Goal: Information Seeking & Learning: Find specific fact

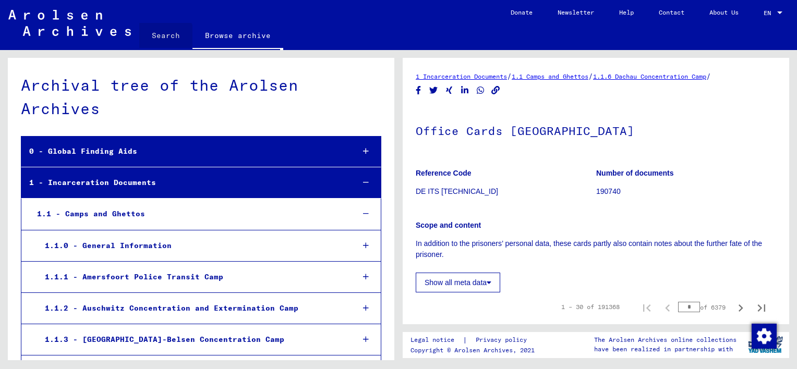
click at [163, 35] on link "Search" at bounding box center [165, 35] width 53 height 25
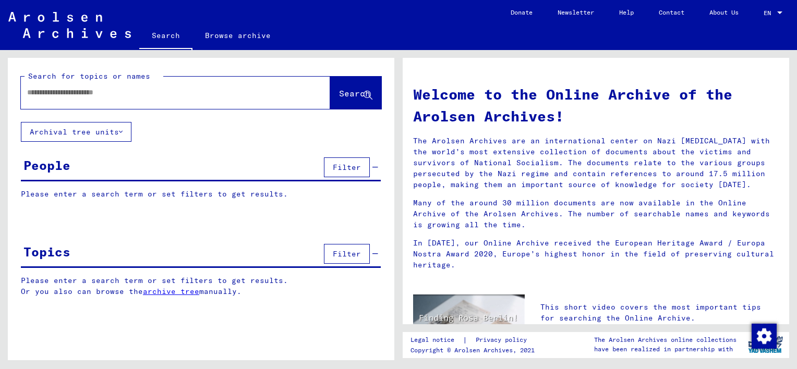
click at [63, 88] on input "text" at bounding box center [163, 92] width 272 height 11
type input "**********"
click at [340, 92] on span "Search" at bounding box center [354, 93] width 31 height 10
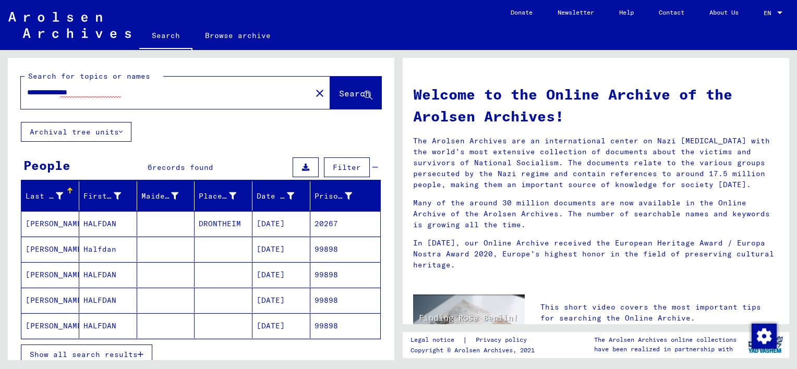
click at [42, 246] on mat-cell "[PERSON_NAME]" at bounding box center [50, 249] width 58 height 25
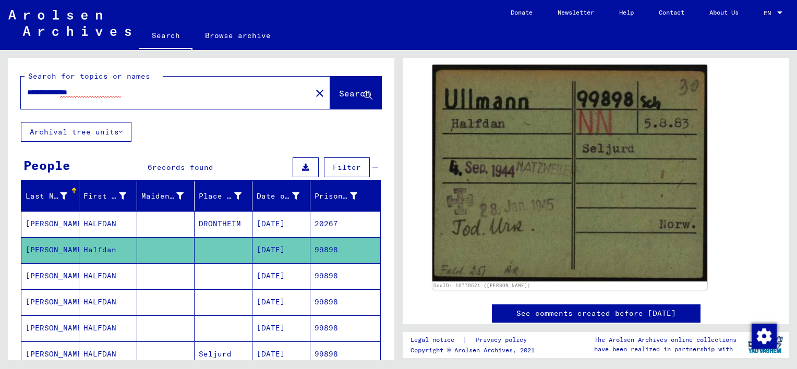
scroll to position [148, 0]
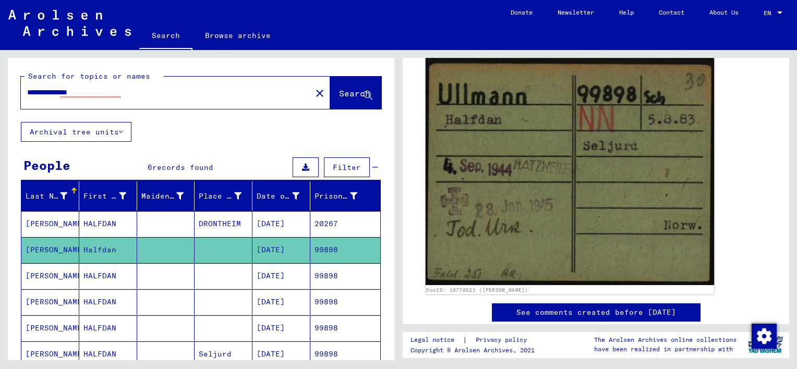
click at [579, 173] on img at bounding box center [570, 172] width 289 height 228
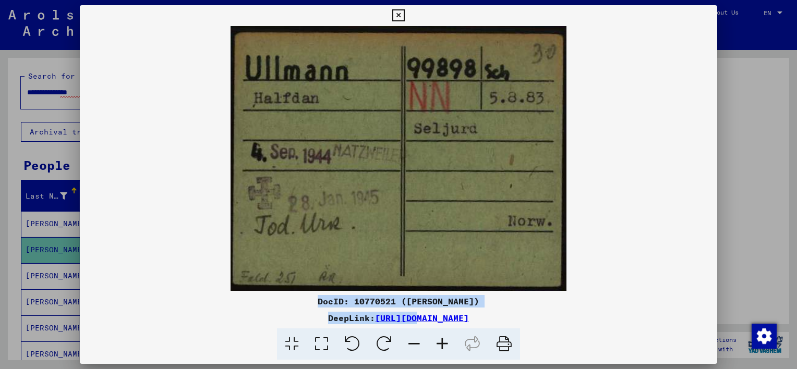
drag, startPoint x: 286, startPoint y: 294, endPoint x: 313, endPoint y: 324, distance: 39.9
click at [313, 324] on div "DocID: 10770521 ([PERSON_NAME]) DeepLink: [URL][DOMAIN_NAME]" at bounding box center [399, 182] width 638 height 355
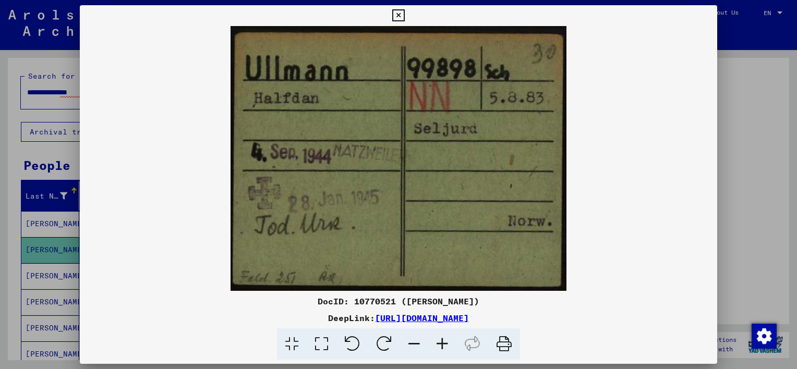
click at [500, 342] on icon at bounding box center [504, 345] width 32 height 32
click at [44, 276] on div at bounding box center [398, 184] width 797 height 369
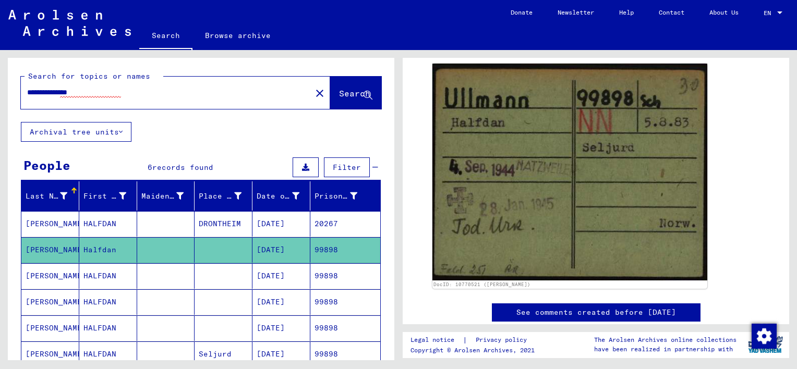
click at [44, 276] on mat-cell "[PERSON_NAME]" at bounding box center [50, 277] width 58 height 26
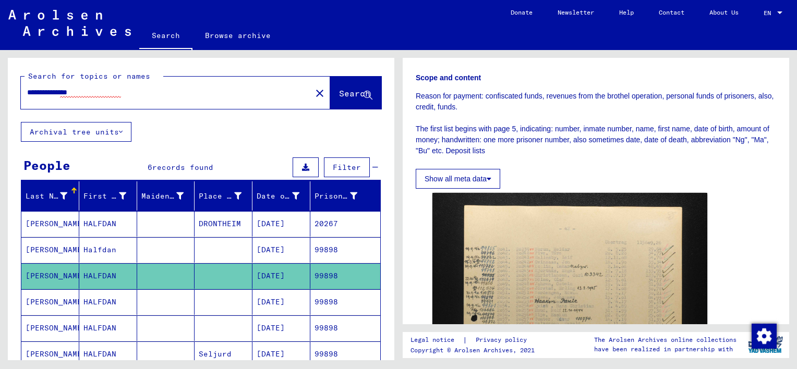
scroll to position [139, 0]
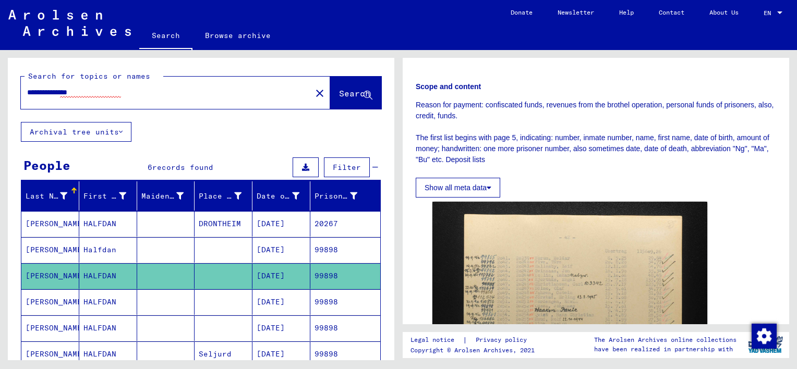
click at [454, 184] on button "Show all meta data" at bounding box center [458, 188] width 85 height 20
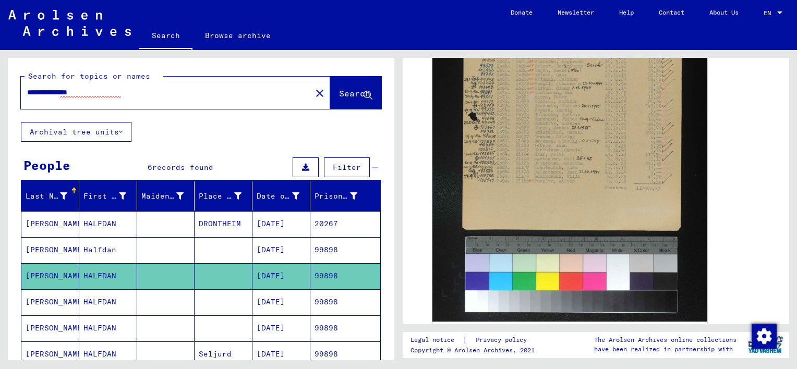
scroll to position [478, 0]
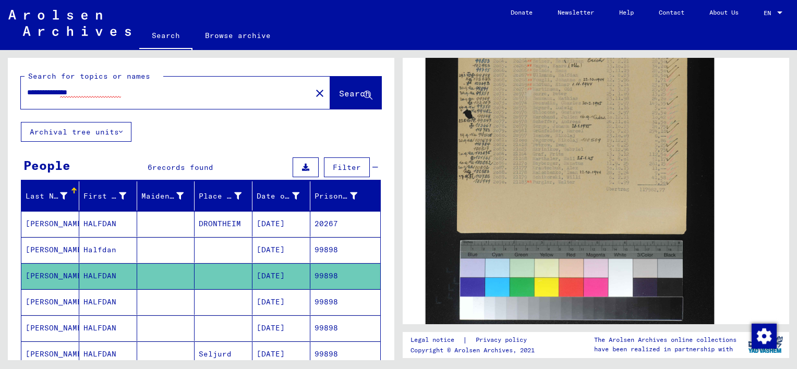
click at [584, 258] on img at bounding box center [570, 113] width 289 height 434
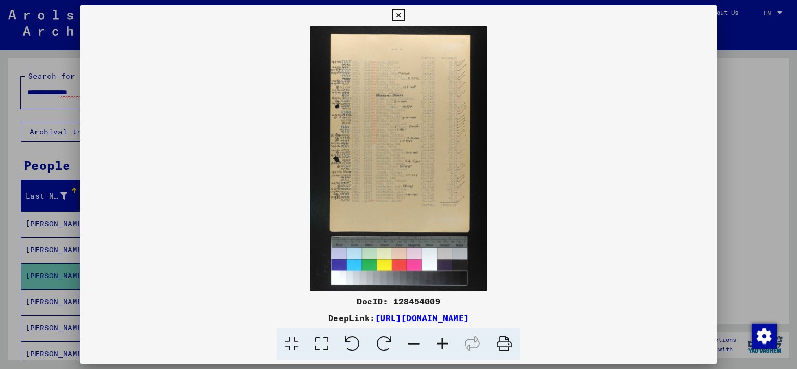
click at [501, 343] on icon at bounding box center [504, 345] width 32 height 32
click at [11, 142] on div at bounding box center [398, 184] width 797 height 369
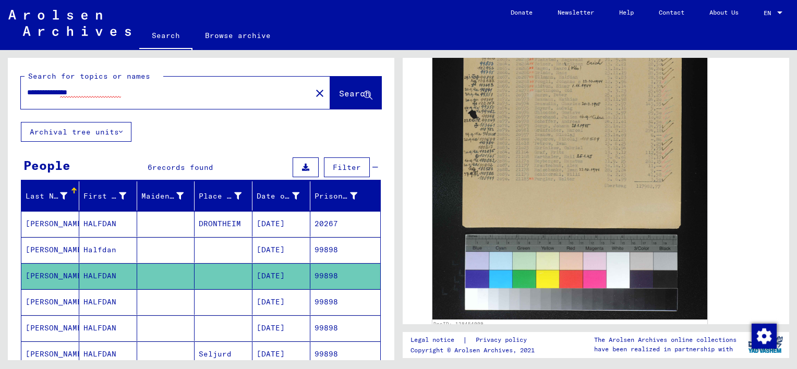
click at [46, 297] on mat-cell "[PERSON_NAME]" at bounding box center [50, 303] width 58 height 26
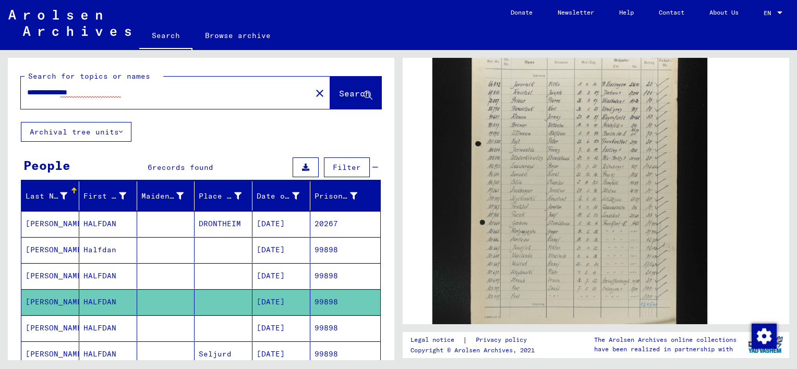
scroll to position [301, 0]
click at [46, 296] on mat-cell "[PERSON_NAME]" at bounding box center [50, 303] width 58 height 26
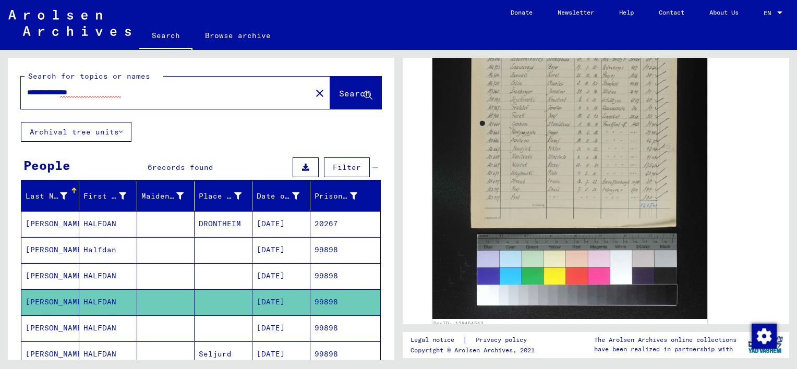
scroll to position [404, 0]
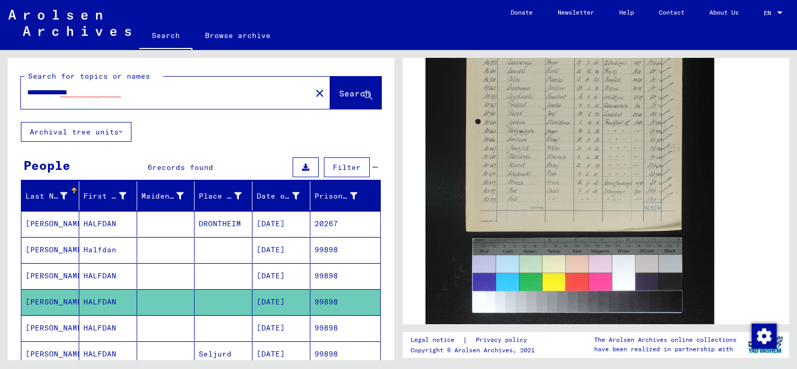
click at [568, 177] on img at bounding box center [570, 111] width 289 height 434
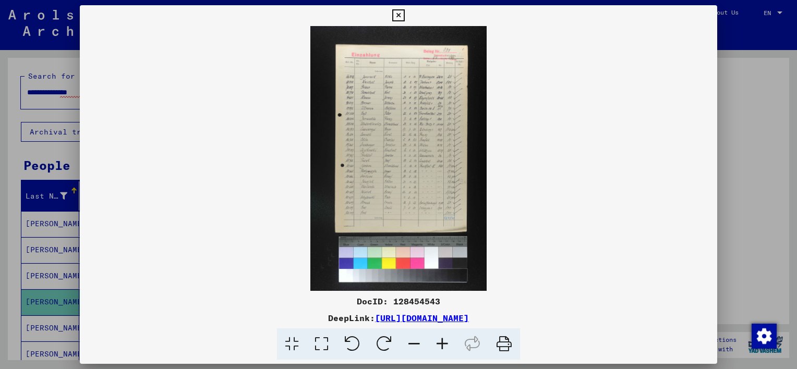
click at [502, 345] on icon at bounding box center [504, 345] width 32 height 32
click at [305, 352] on icon at bounding box center [292, 345] width 30 height 32
click at [13, 110] on div at bounding box center [398, 184] width 797 height 369
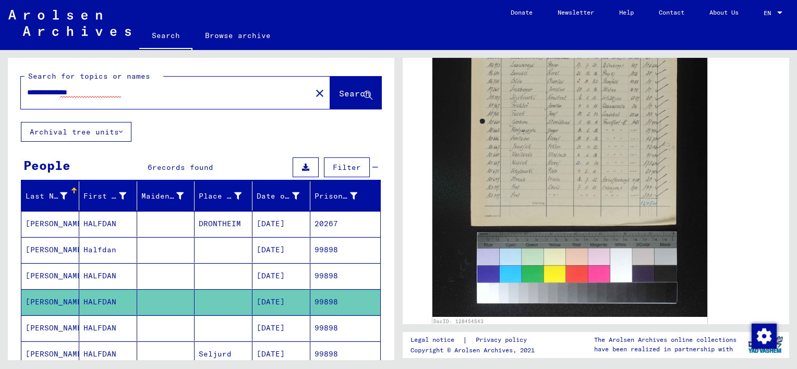
click at [46, 325] on icon at bounding box center [43, 328] width 26 height 42
click at [100, 321] on mat-cell "HALFDAN" at bounding box center [108, 329] width 58 height 26
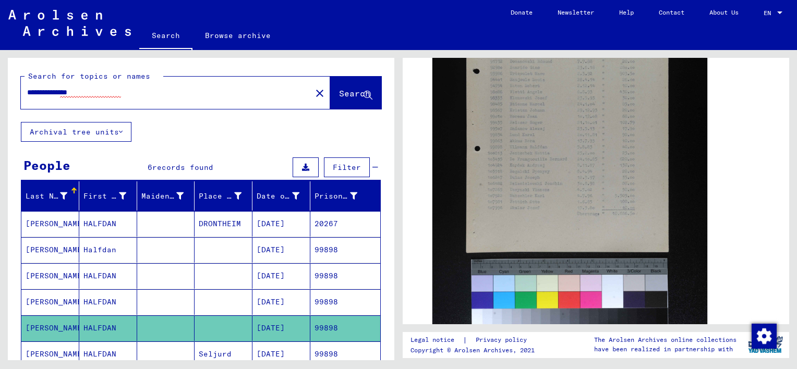
scroll to position [384, 0]
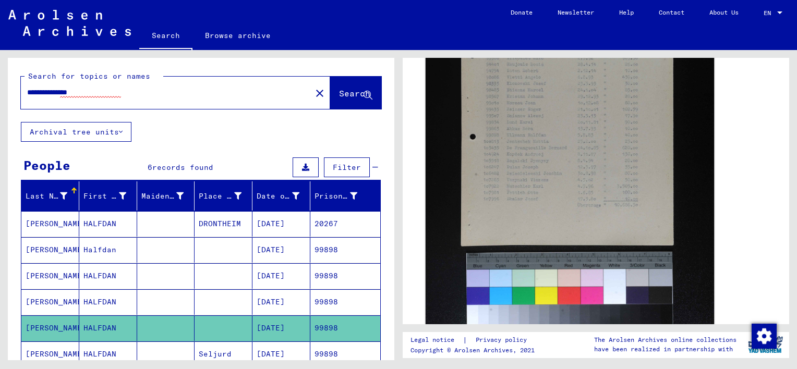
click at [614, 173] on img at bounding box center [570, 119] width 289 height 434
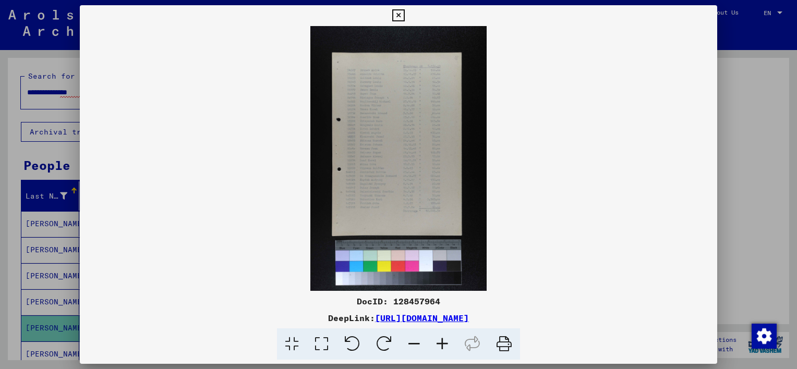
click at [502, 343] on icon at bounding box center [504, 345] width 32 height 32
click at [42, 351] on div at bounding box center [398, 184] width 797 height 369
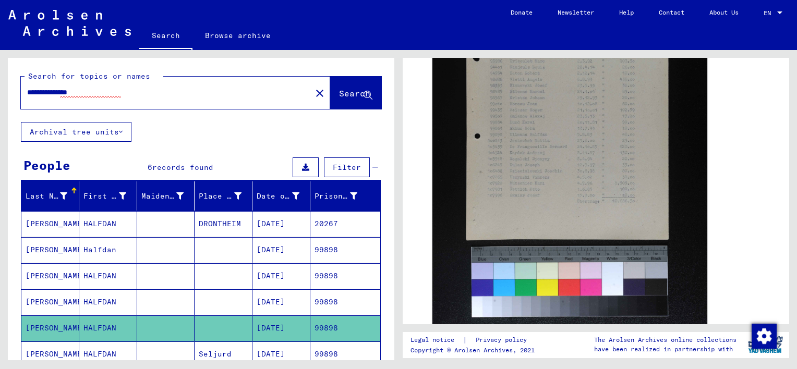
click at [42, 351] on mat-cell "[PERSON_NAME]" at bounding box center [50, 355] width 58 height 26
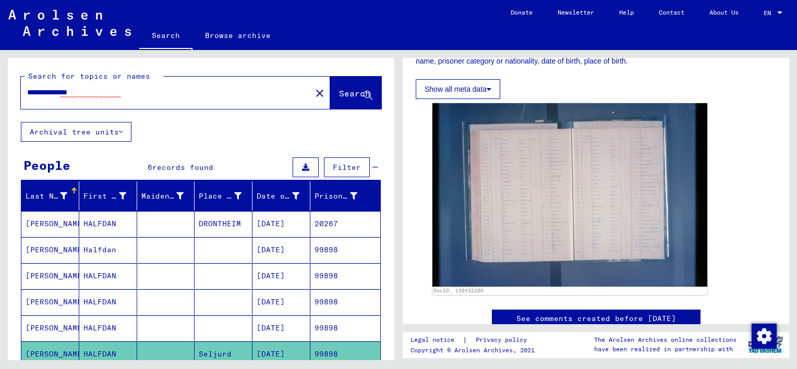
scroll to position [207, 0]
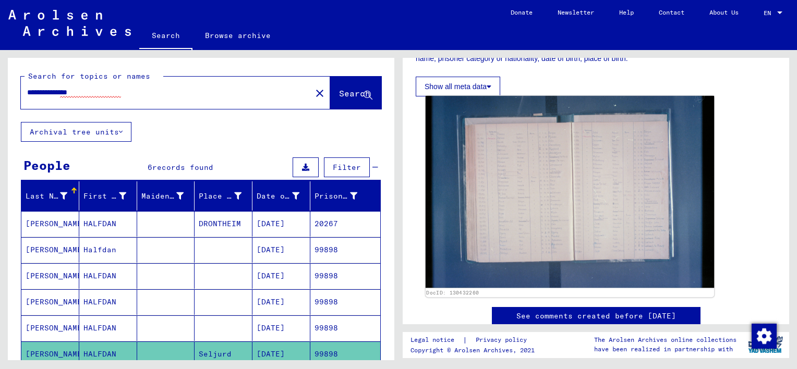
click at [550, 190] on img at bounding box center [570, 192] width 289 height 193
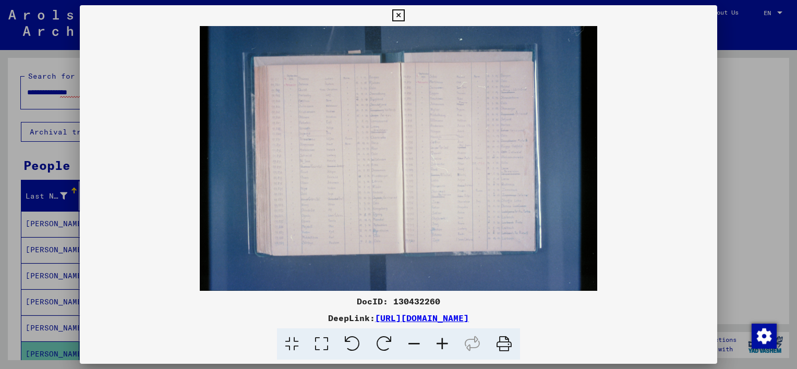
click at [501, 342] on icon at bounding box center [504, 345] width 32 height 32
click at [13, 152] on div at bounding box center [398, 184] width 797 height 369
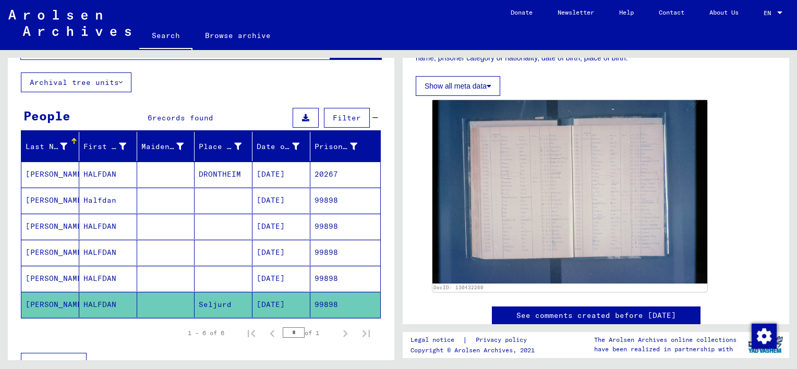
scroll to position [53, 0]
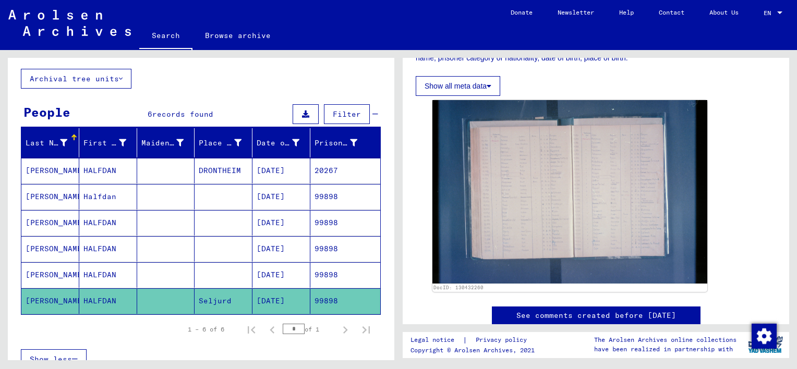
click at [89, 295] on mat-cell "HALFDAN" at bounding box center [108, 302] width 58 height 26
click at [96, 268] on mat-cell "HALFDAN" at bounding box center [108, 275] width 58 height 26
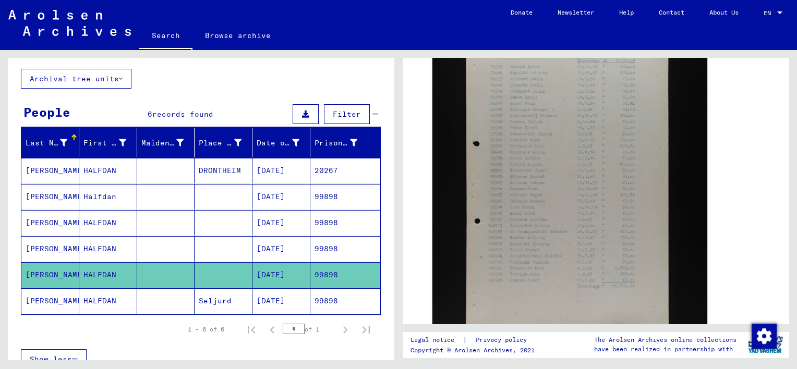
scroll to position [303, 0]
click at [95, 243] on mat-cell "HALFDAN" at bounding box center [108, 249] width 58 height 26
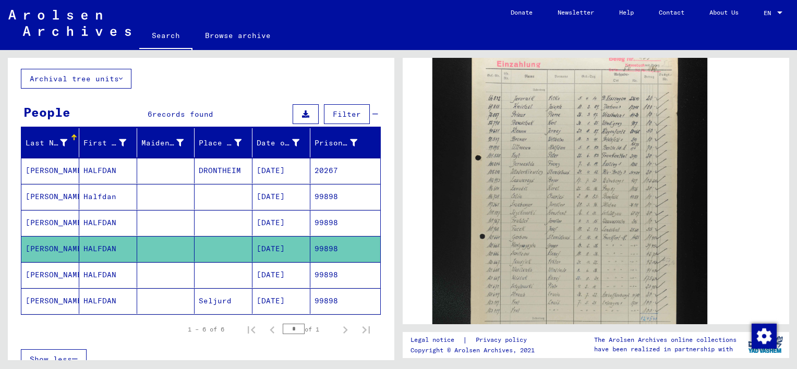
scroll to position [296, 0]
click at [100, 217] on mat-cell "HALFDAN" at bounding box center [108, 223] width 58 height 26
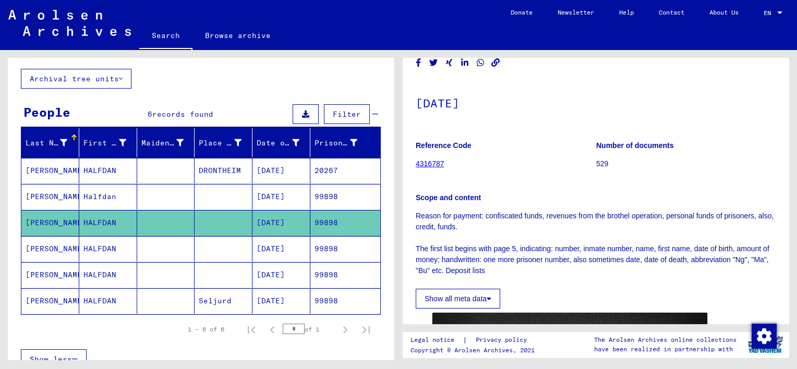
scroll to position [8, 0]
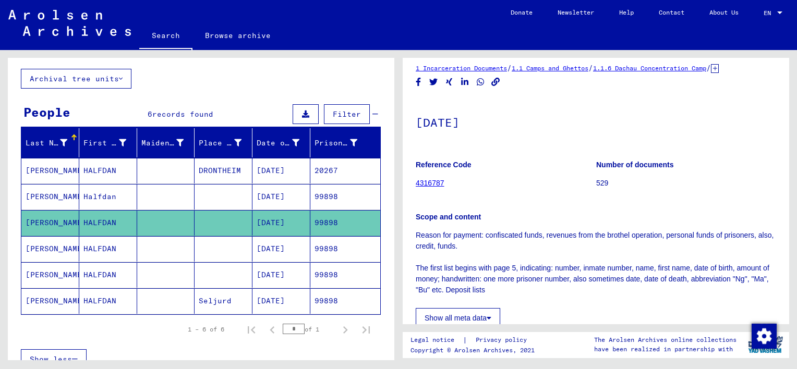
click at [98, 192] on mat-cell "Halfdan" at bounding box center [108, 197] width 58 height 26
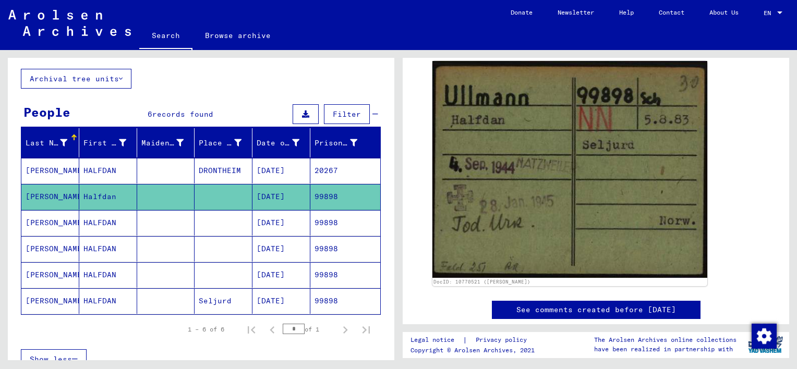
scroll to position [150, 0]
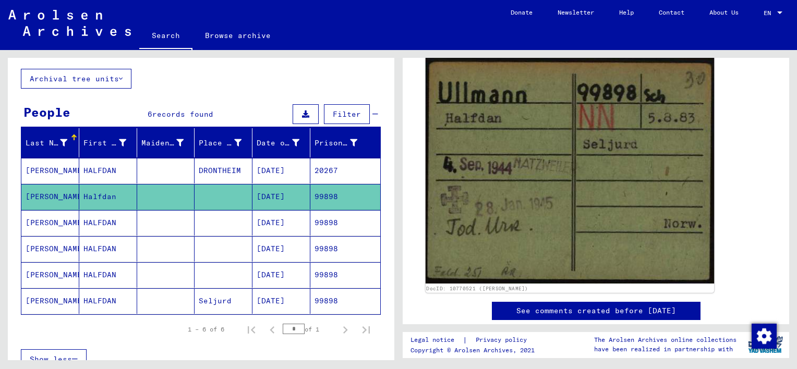
click at [605, 151] on img at bounding box center [570, 170] width 289 height 228
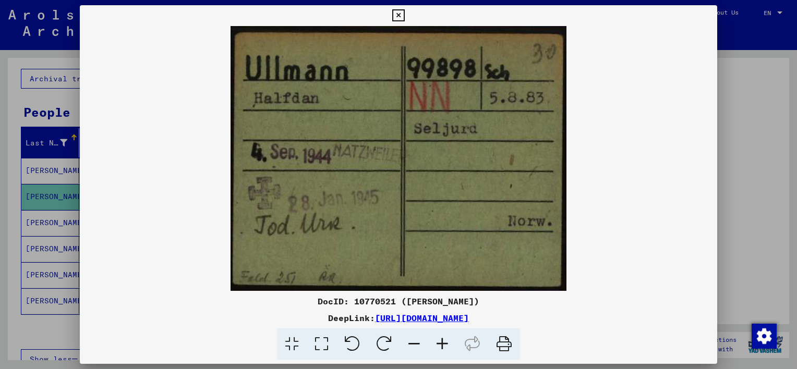
click at [505, 343] on icon at bounding box center [504, 345] width 32 height 32
click at [40, 59] on div at bounding box center [398, 184] width 797 height 369
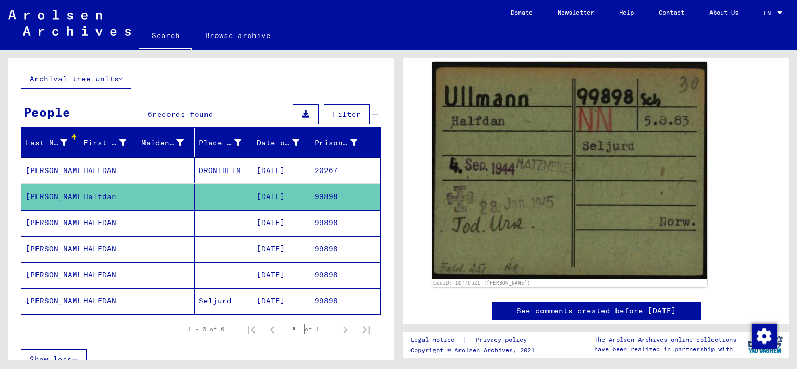
click at [735, 83] on div "DocID: 10770521 ([PERSON_NAME])" at bounding box center [596, 175] width 336 height 234
